Goal: Task Accomplishment & Management: Complete application form

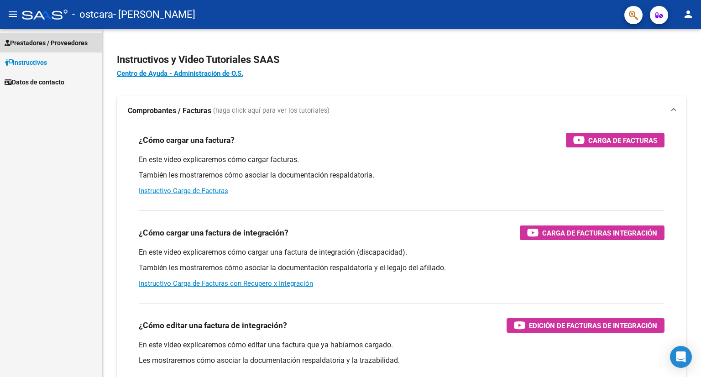
click at [38, 44] on span "Prestadores / Proveedores" at bounding box center [46, 43] width 83 height 10
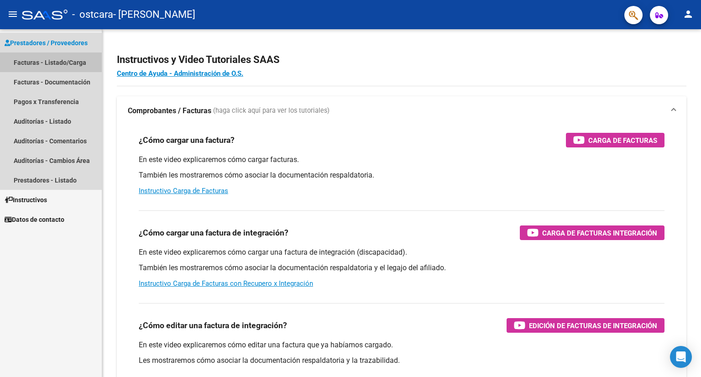
click at [35, 66] on link "Facturas - Listado/Carga" at bounding box center [51, 62] width 102 height 20
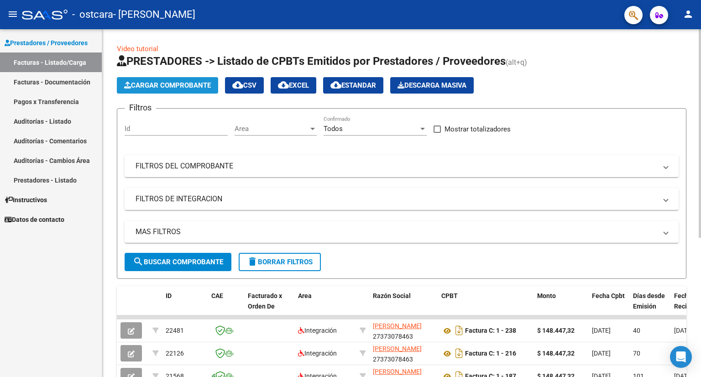
click at [134, 84] on span "Cargar Comprobante" at bounding box center [167, 85] width 87 height 8
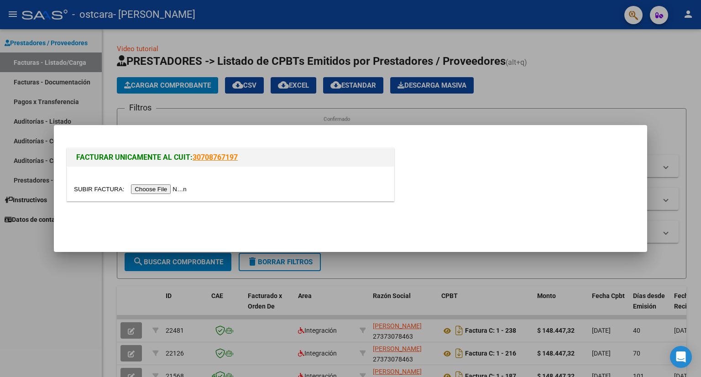
click at [138, 186] on input "file" at bounding box center [131, 189] width 115 height 10
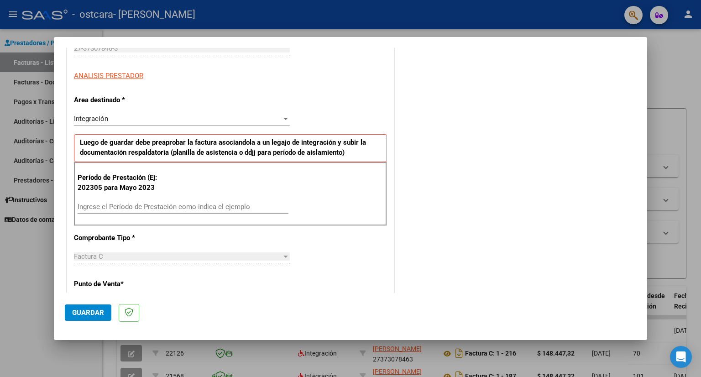
scroll to position [154, 0]
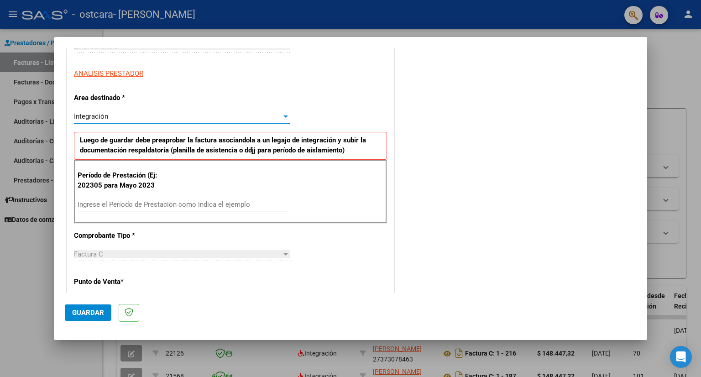
click at [282, 113] on div at bounding box center [286, 116] width 8 height 7
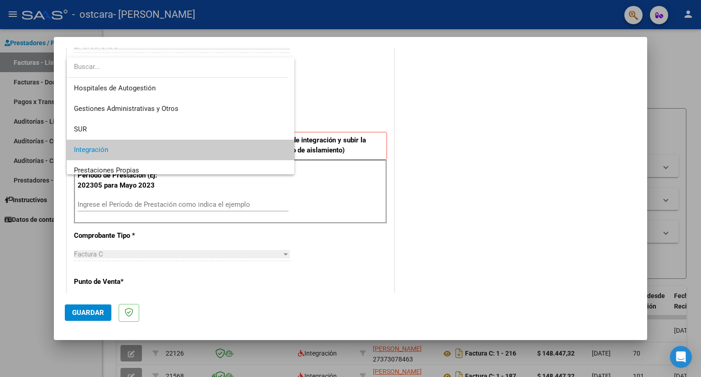
scroll to position [34, 0]
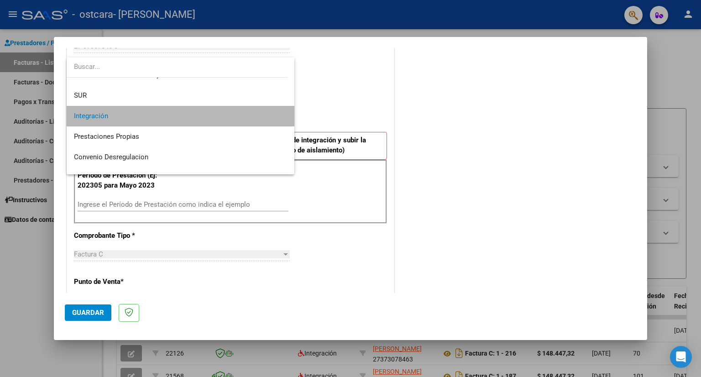
click at [282, 113] on mat-option "Integración" at bounding box center [181, 116] width 228 height 21
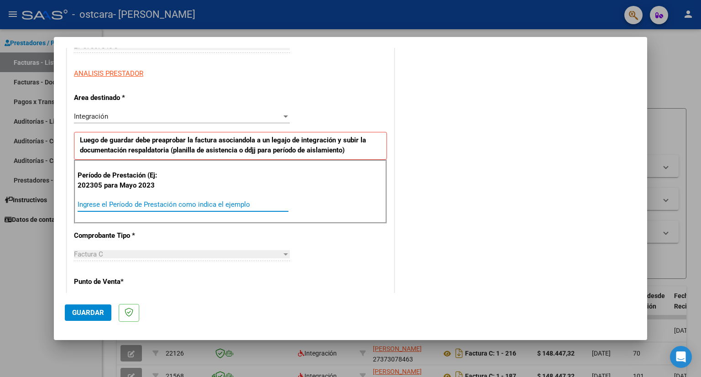
click at [194, 204] on input "Ingrese el Período de Prestación como indica el ejemplo" at bounding box center [183, 204] width 211 height 8
type input "202507"
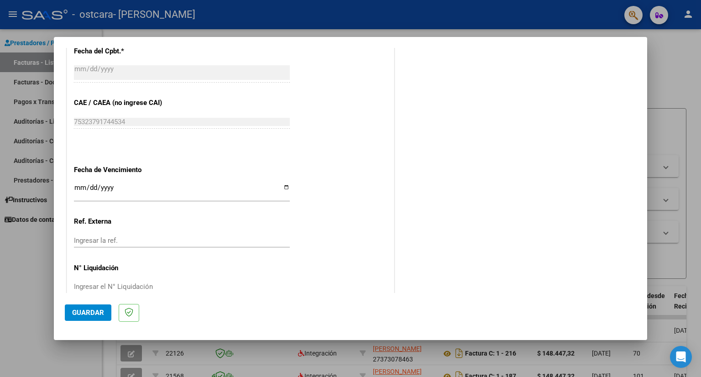
scroll to position [540, 0]
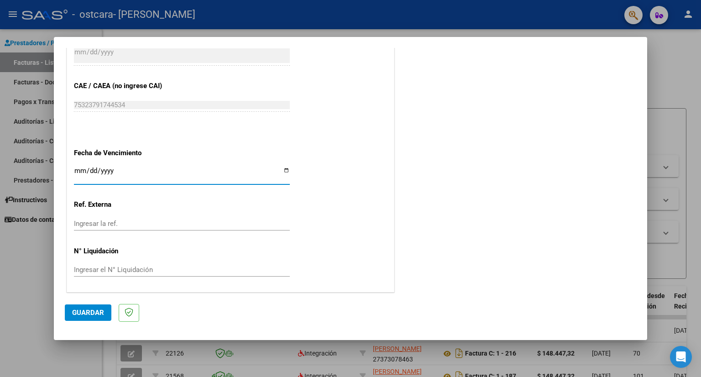
click at [81, 174] on input "Ingresar la fecha" at bounding box center [182, 174] width 216 height 15
click at [283, 172] on input "Ingresar la fecha" at bounding box center [182, 174] width 216 height 15
type input "[DATE]"
click at [88, 313] on span "Guardar" at bounding box center [88, 312] width 32 height 8
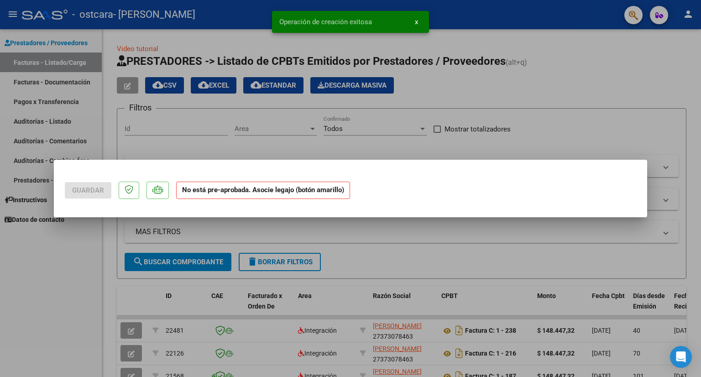
scroll to position [0, 0]
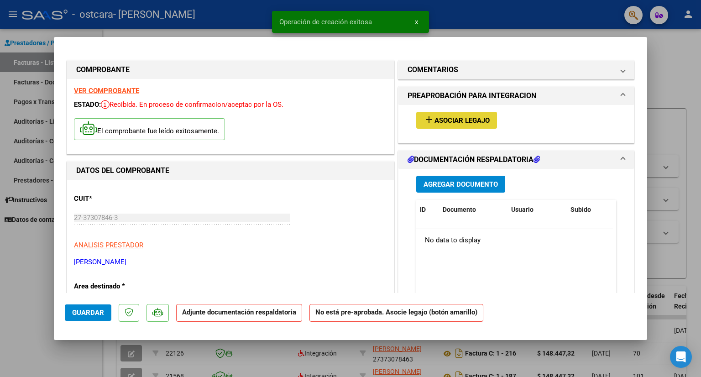
click at [451, 122] on span "Asociar Legajo" at bounding box center [461, 120] width 55 height 8
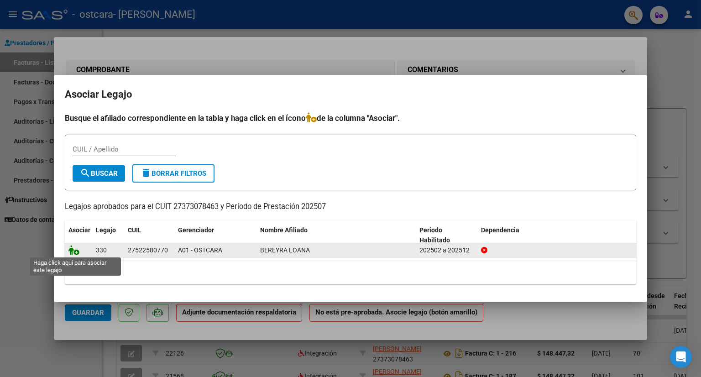
click at [73, 250] on icon at bounding box center [73, 250] width 11 height 10
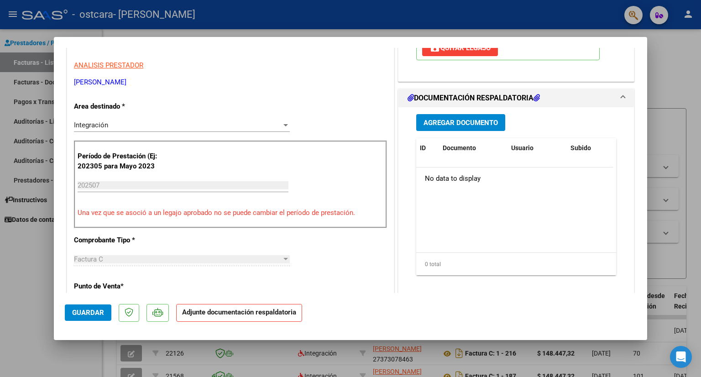
scroll to position [183, 0]
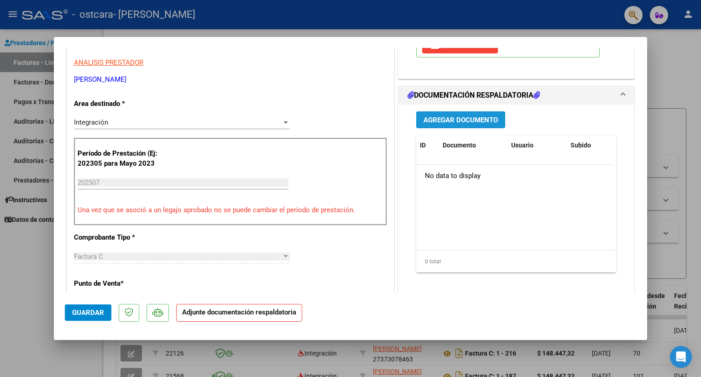
click at [478, 121] on span "Agregar Documento" at bounding box center [460, 120] width 74 height 8
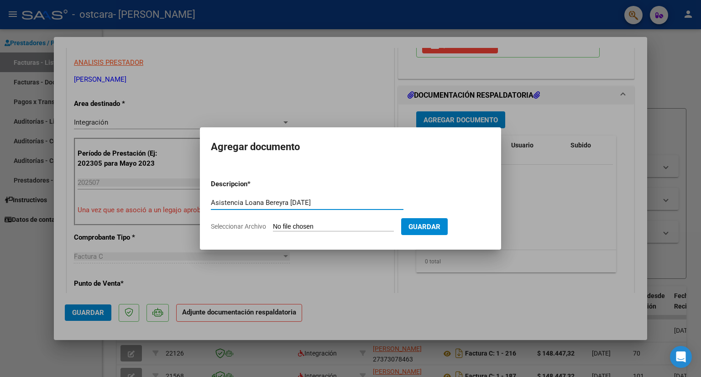
type input "Asistencia Loana Bereyra [DATE]"
click at [288, 222] on app-file-uploader "Seleccionar Archivo" at bounding box center [306, 226] width 190 height 8
click at [299, 228] on input "Seleccionar Archivo" at bounding box center [333, 227] width 121 height 9
click at [334, 227] on input "Seleccionar Archivo" at bounding box center [333, 227] width 121 height 9
type input "C:\fakepath\Asistencia [PERSON_NAME][DATE].pdf"
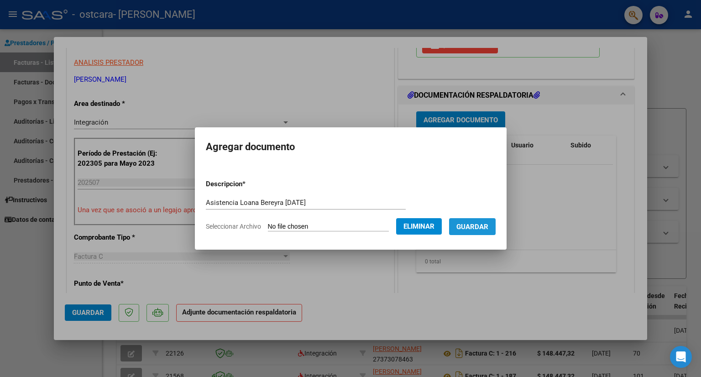
click at [488, 226] on span "Guardar" at bounding box center [472, 227] width 32 height 8
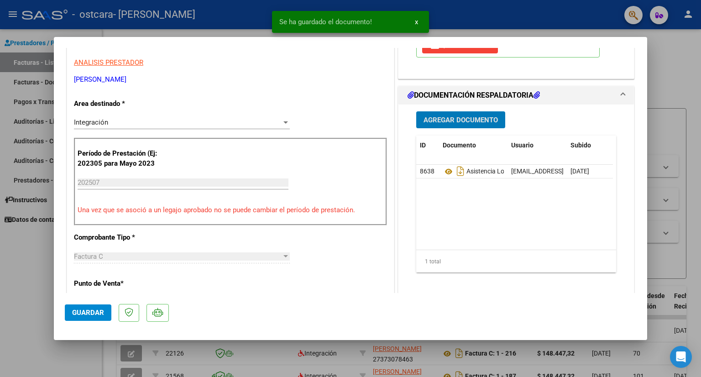
click at [96, 312] on span "Guardar" at bounding box center [88, 312] width 32 height 8
